Goal: Information Seeking & Learning: Learn about a topic

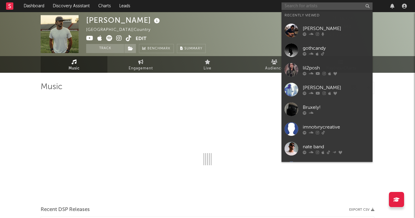
click at [326, 5] on input "text" at bounding box center [327, 6] width 91 height 8
paste input "[URL][DOMAIN_NAME]"
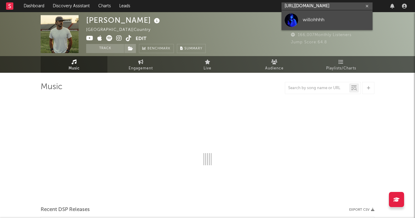
type input "[URL][DOMAIN_NAME]"
click at [324, 18] on div "willohhhh" at bounding box center [336, 19] width 67 height 7
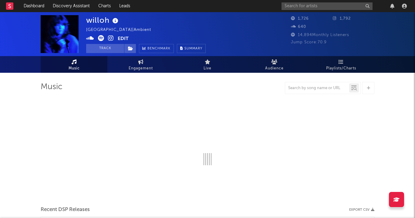
select select "6m"
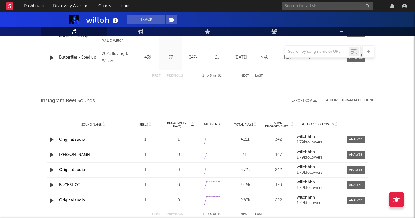
scroll to position [356, 0]
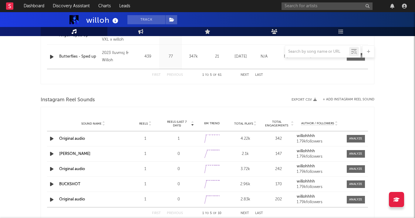
click at [77, 135] on div "Sound Name Original audio Reels 1 Reels (last 7 days) 1 6M Trend Created with H…" at bounding box center [207, 138] width 321 height 15
click at [77, 139] on link "Original audio" at bounding box center [72, 139] width 26 height 4
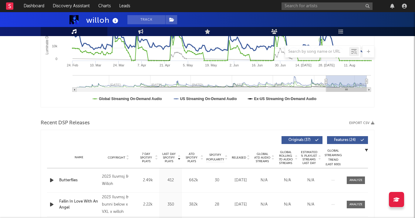
scroll to position [135, 0]
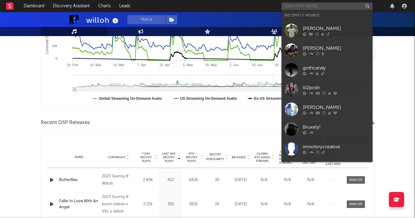
click at [319, 6] on input "text" at bounding box center [327, 6] width 91 height 8
paste input "[URL][DOMAIN_NAME]"
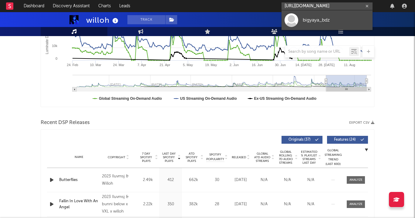
type input "[URL][DOMAIN_NAME]"
click at [307, 22] on div "bigyaya_bdz" at bounding box center [336, 19] width 67 height 7
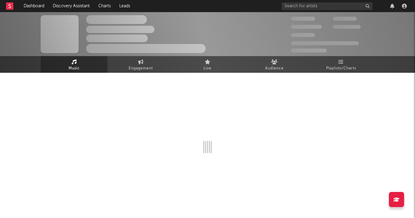
select select "1w"
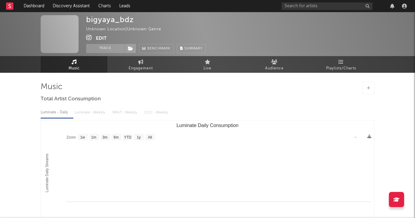
click at [90, 37] on icon at bounding box center [89, 38] width 6 height 6
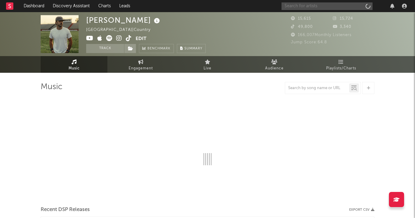
click at [349, 6] on input "text" at bounding box center [327, 6] width 91 height 8
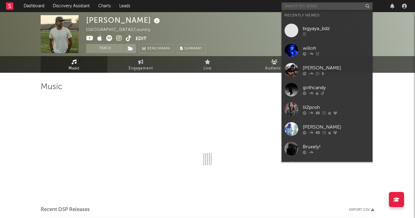
paste input "https://www.instagram.com/babystaydown5"
type input "https://www.instagram.com/babystaydown5"
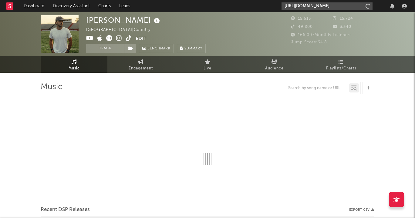
scroll to position [0, 8]
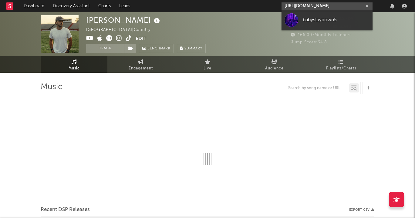
select select "6m"
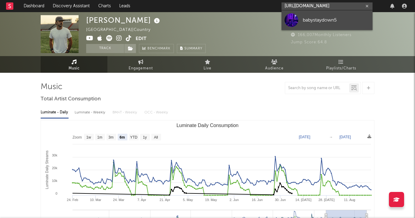
type input "https://www.instagram.com/babystaydown5"
click at [342, 25] on link "babystaydown5" at bounding box center [327, 20] width 91 height 20
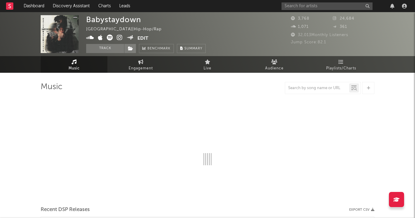
select select "6m"
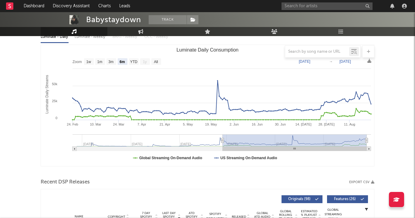
scroll to position [59, 0]
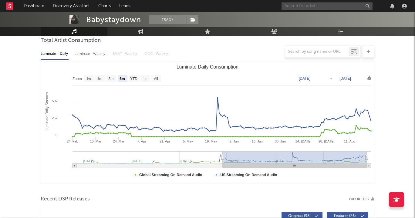
click at [346, 7] on input "text" at bounding box center [327, 6] width 91 height 8
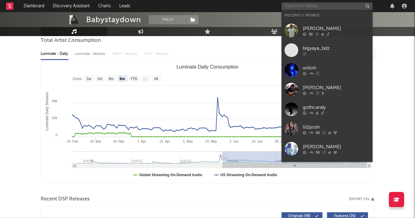
paste input "https://www.instagram.com/officialaidanwalters"
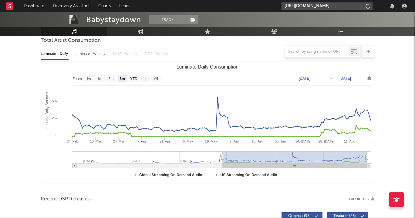
scroll to position [0, 15]
type input "https://www.instagram.com/officialaidanwalters"
click at [305, 3] on input "https://www.instagram.com/officialaidanwalters" at bounding box center [327, 6] width 91 height 8
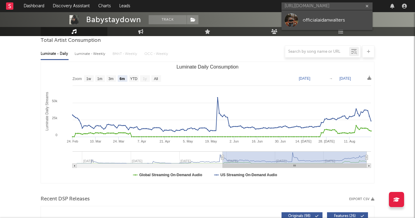
click at [307, 15] on link "officialaidanwalters" at bounding box center [327, 20] width 91 height 20
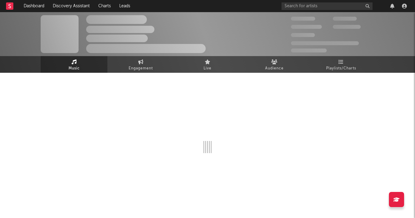
select select "1w"
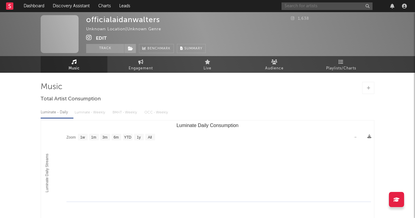
click at [287, 7] on input "text" at bounding box center [327, 6] width 91 height 8
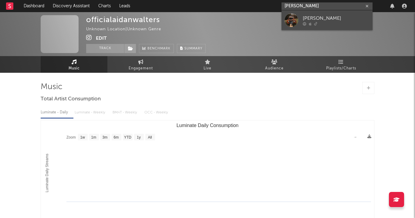
type input "aidan walter"
click at [325, 18] on div "Aidan Walters" at bounding box center [336, 18] width 67 height 7
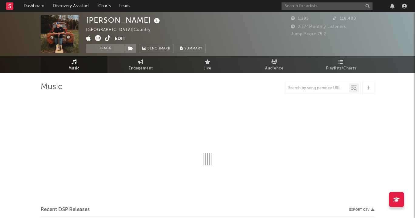
select select "6m"
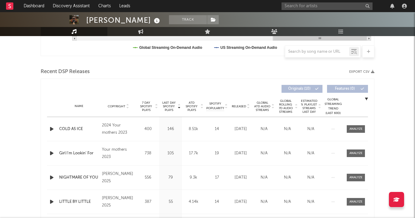
scroll to position [187, 0]
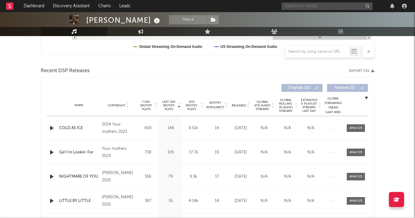
click at [323, 7] on input "text" at bounding box center [327, 6] width 91 height 8
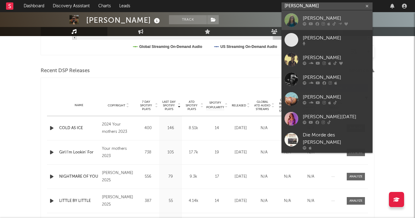
type input "emilee m"
click at [324, 15] on div "Emilee Moore" at bounding box center [336, 18] width 67 height 7
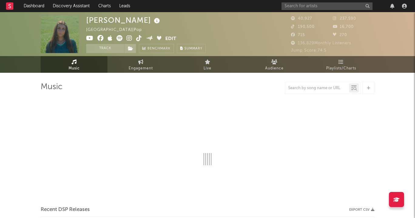
select select "6m"
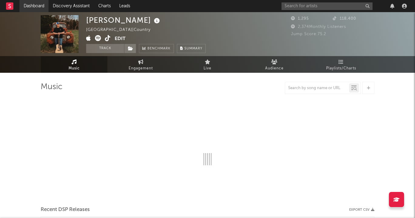
select select "6m"
